Goal: Transaction & Acquisition: Purchase product/service

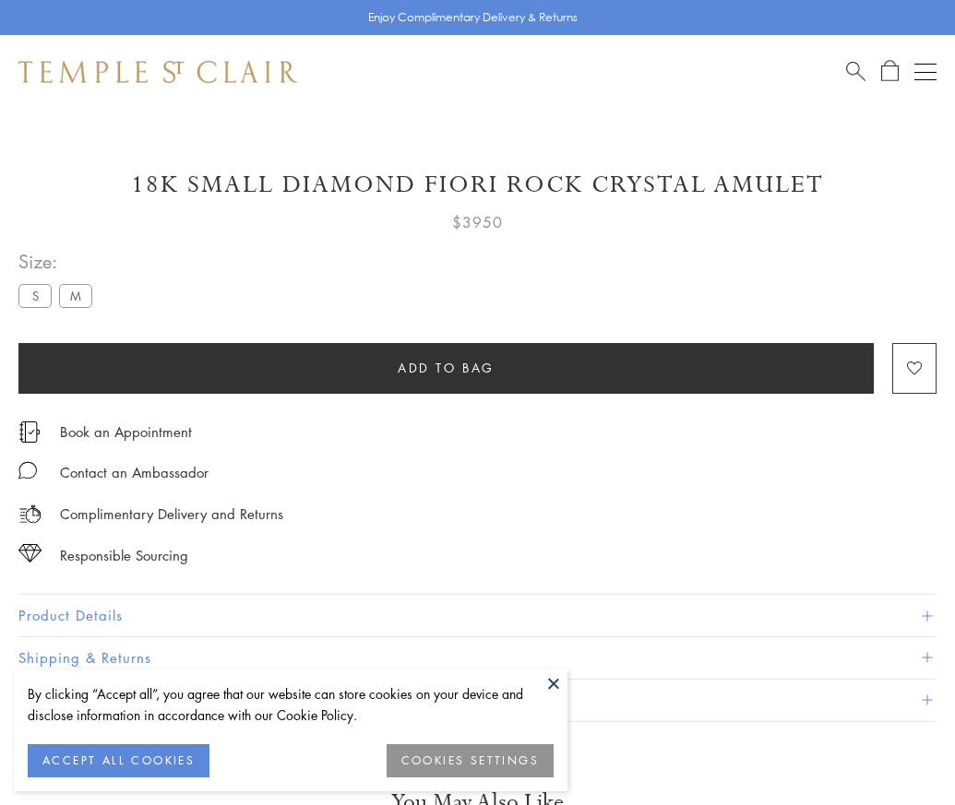
click at [445, 367] on span "Add to bag" at bounding box center [446, 368] width 97 height 20
